Goal: Information Seeking & Learning: Learn about a topic

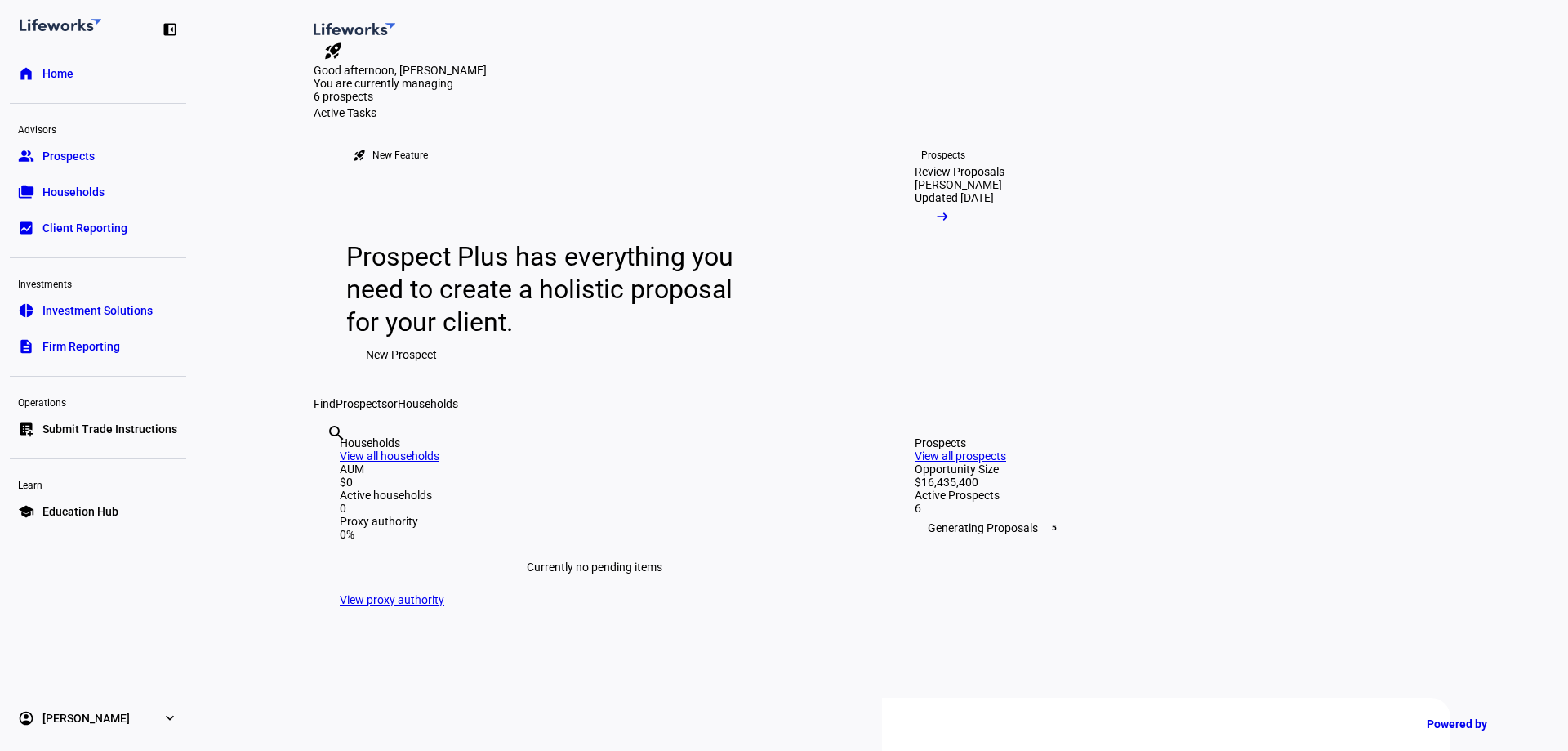
click at [64, 158] on span "Prospects" at bounding box center [69, 156] width 52 height 17
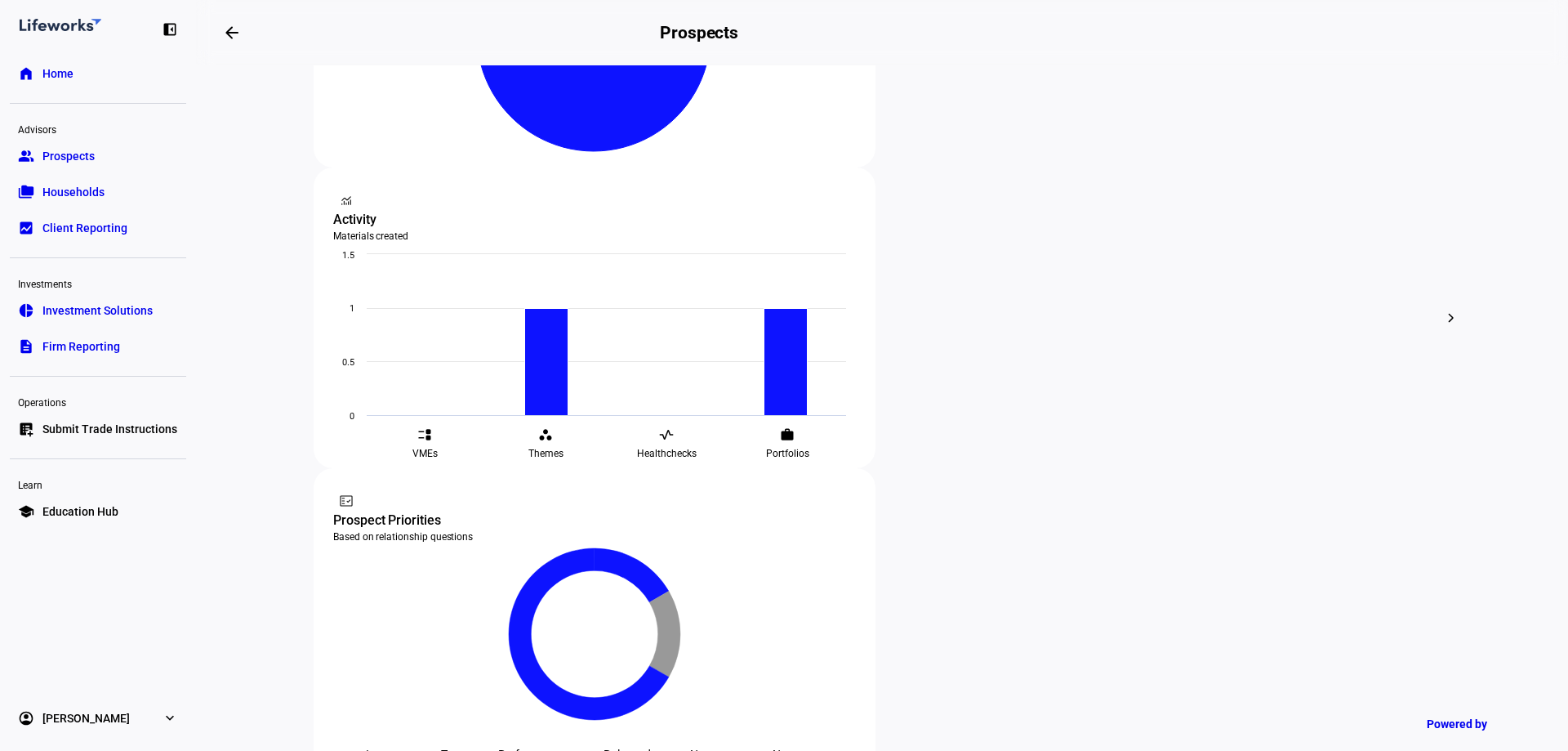
scroll to position [490, 0]
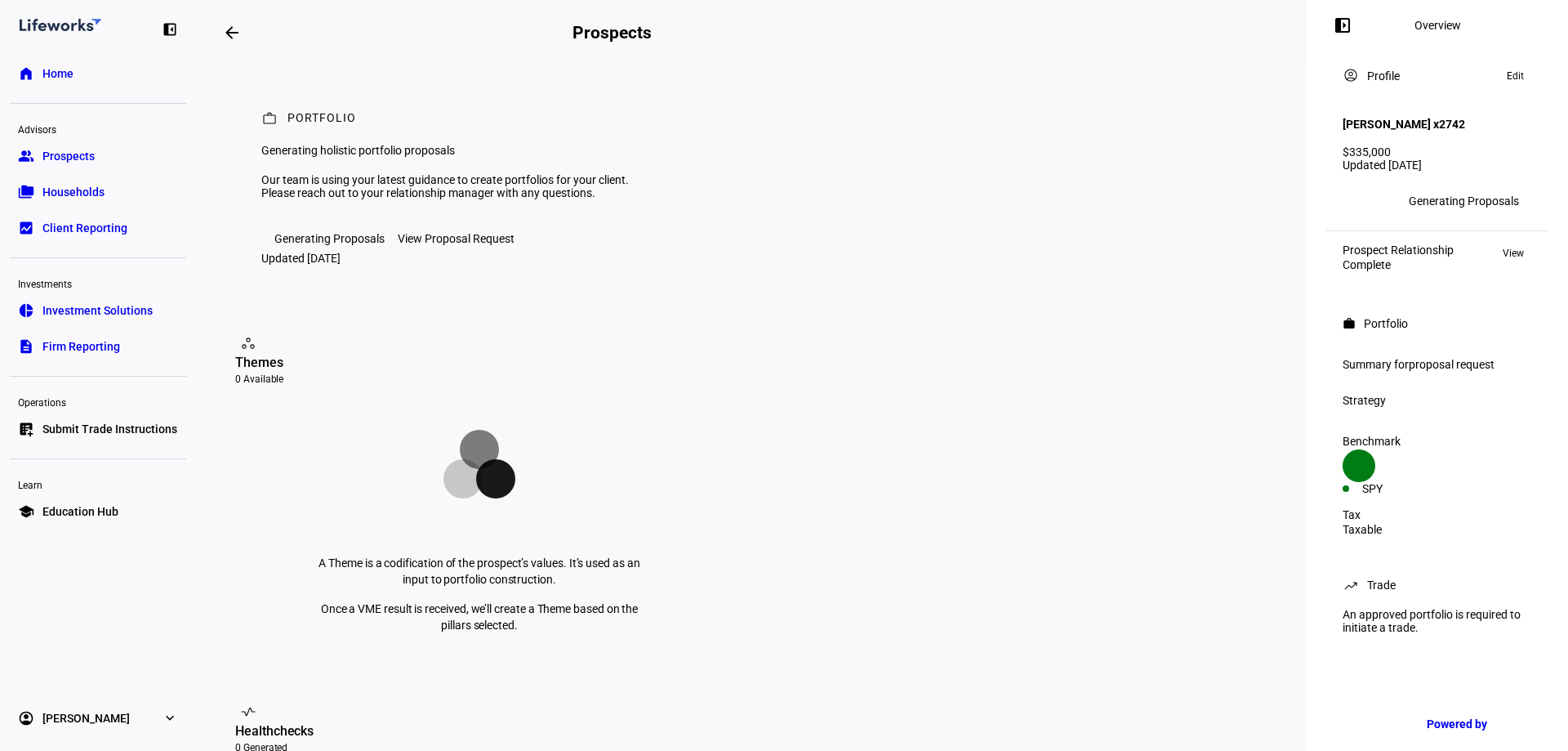
click at [1505, 243] on span "View" at bounding box center [1513, 253] width 21 height 20
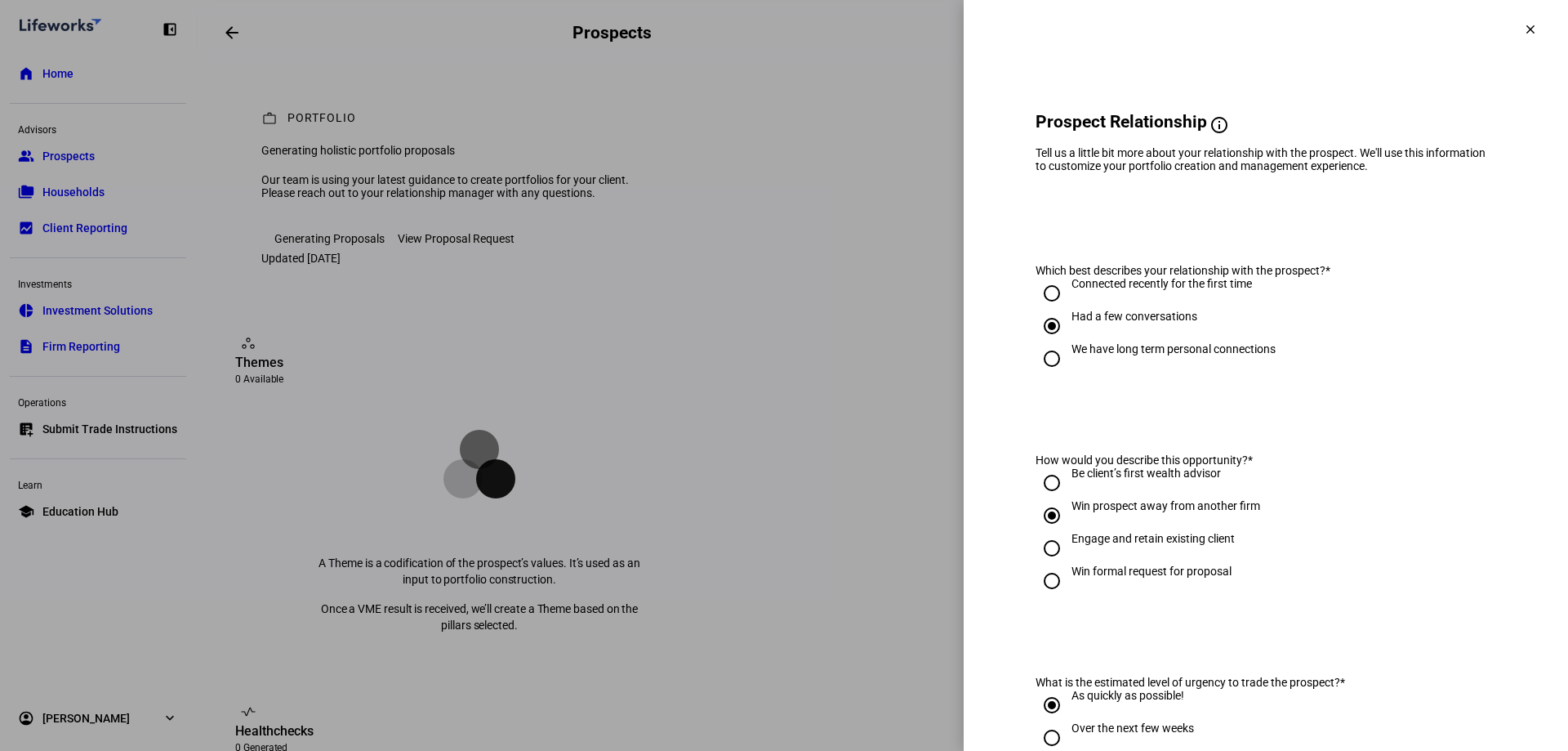
click at [1523, 26] on mat-icon "clear" at bounding box center [1531, 30] width 15 height 15
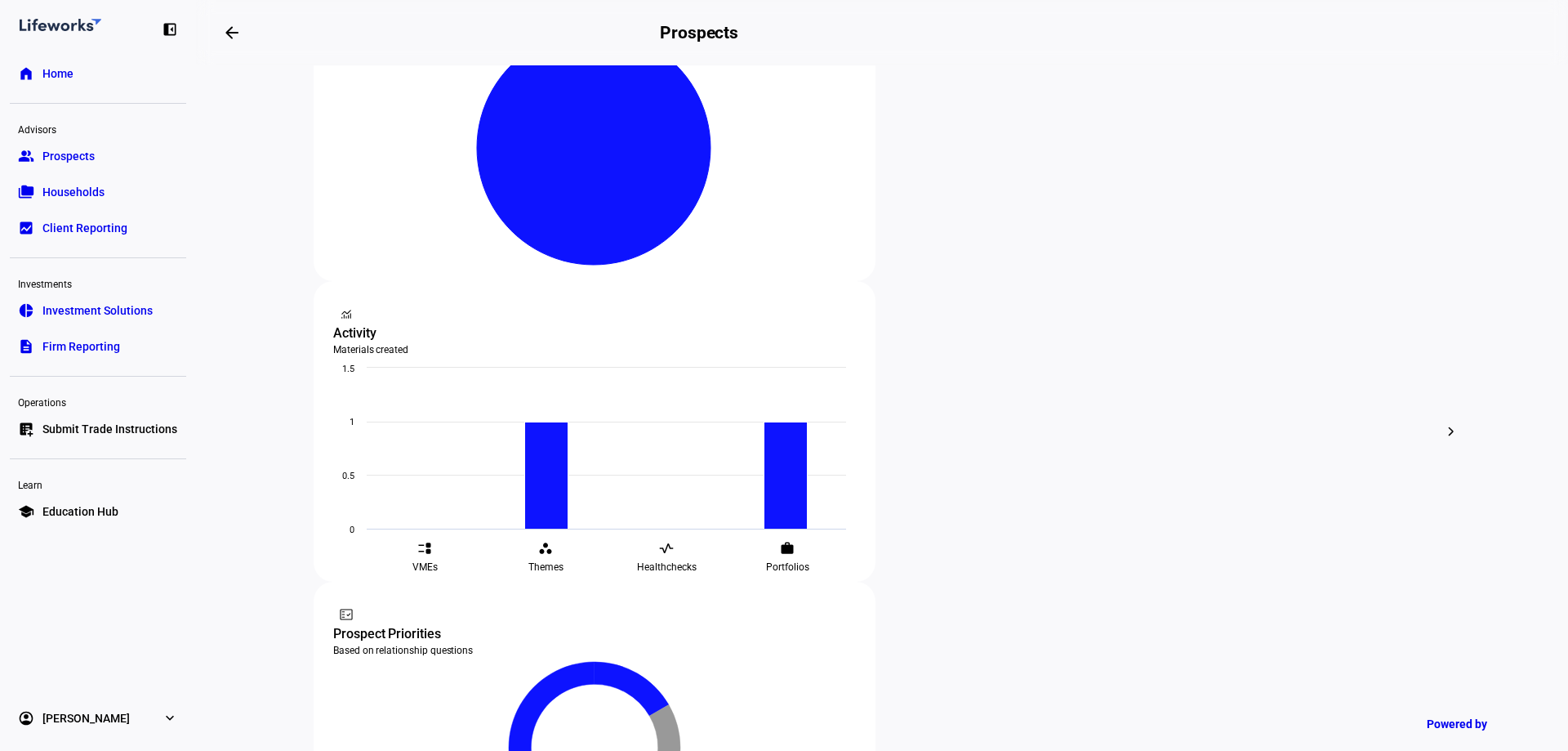
scroll to position [329, 0]
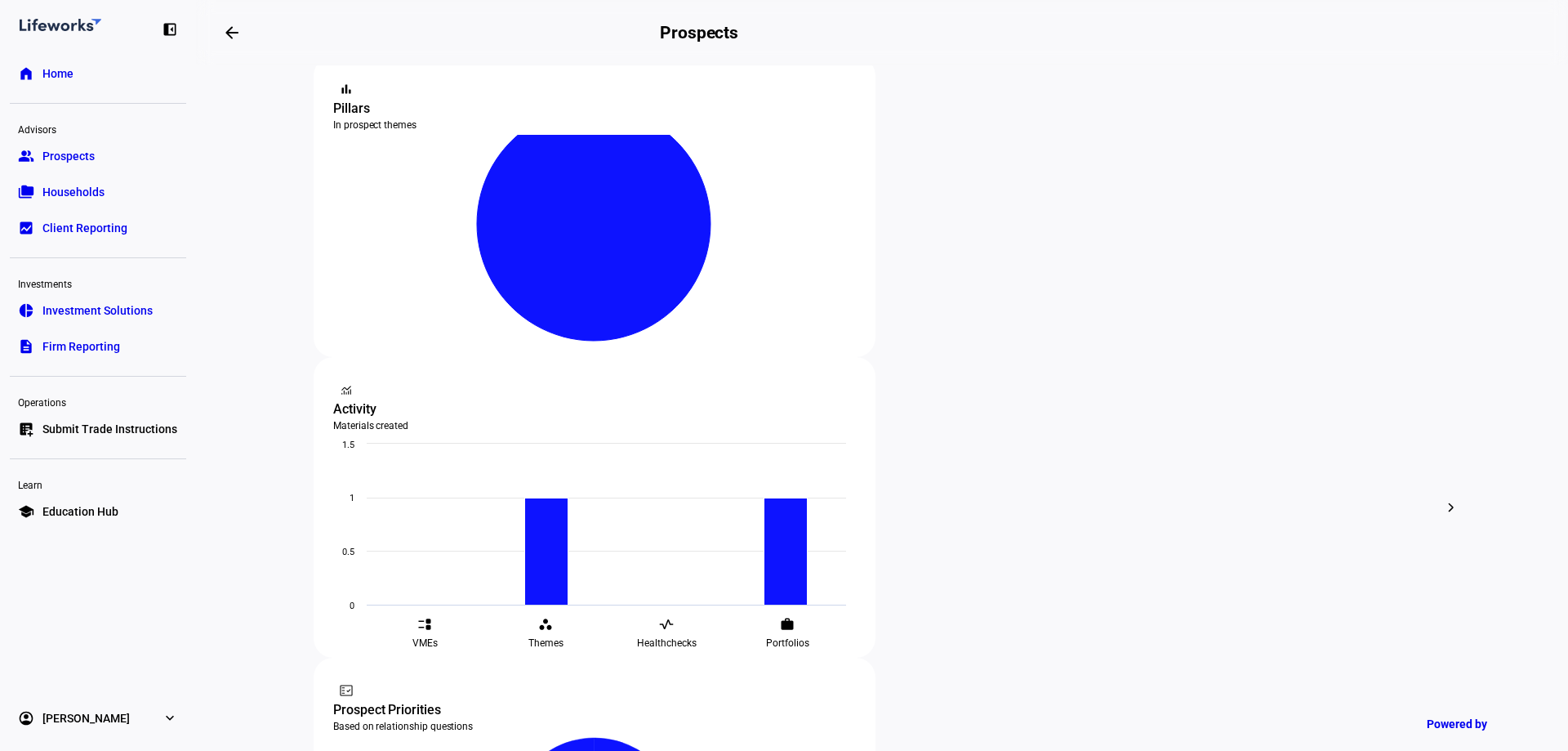
click at [85, 197] on span "Households" at bounding box center [74, 192] width 62 height 17
click at [79, 156] on span "Prospects" at bounding box center [69, 156] width 52 height 17
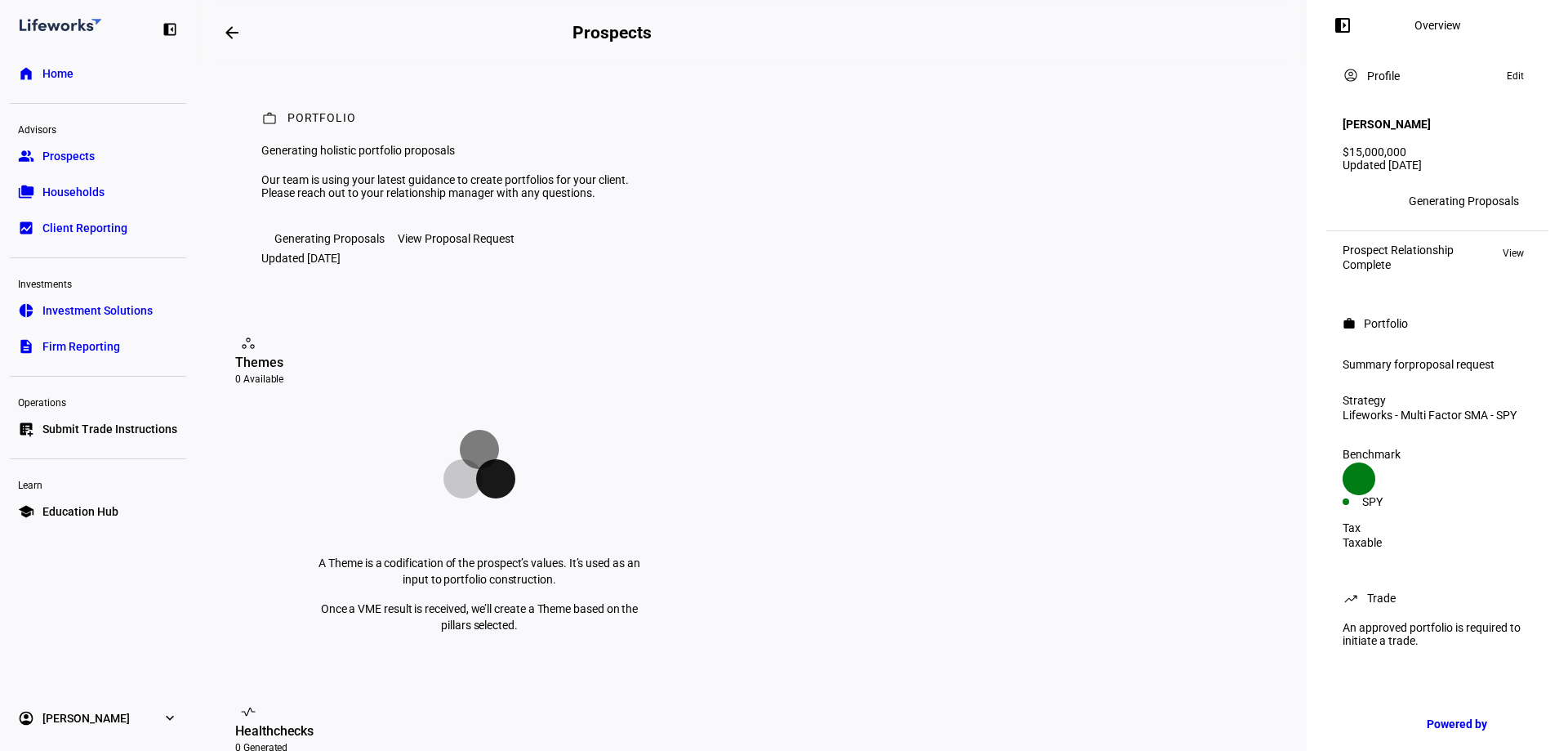
click at [429, 245] on div "View Proposal Request" at bounding box center [455, 239] width 117 height 13
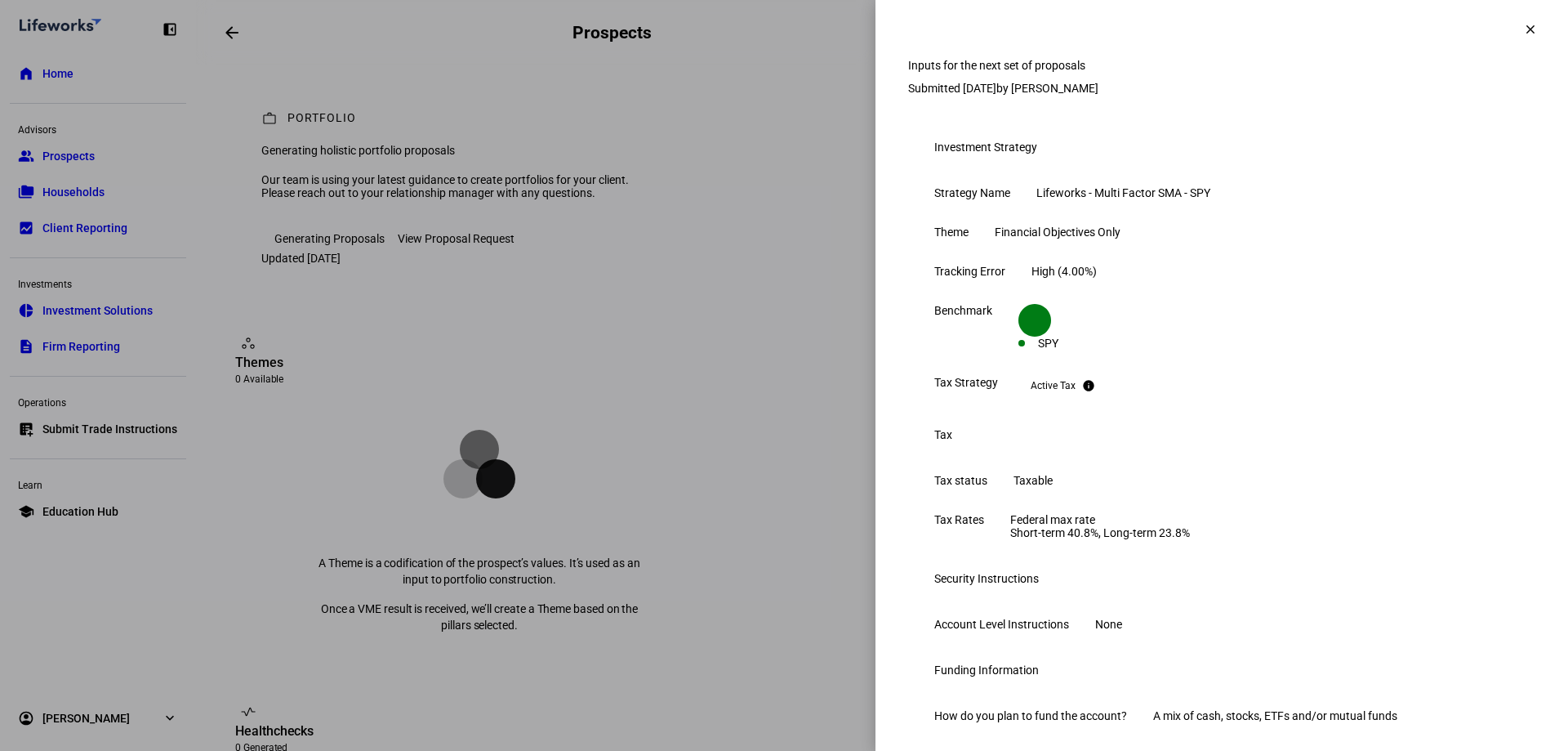
click at [1519, 37] on span at bounding box center [1531, 30] width 39 height 39
